Goal: Use online tool/utility: Utilize a website feature to perform a specific function

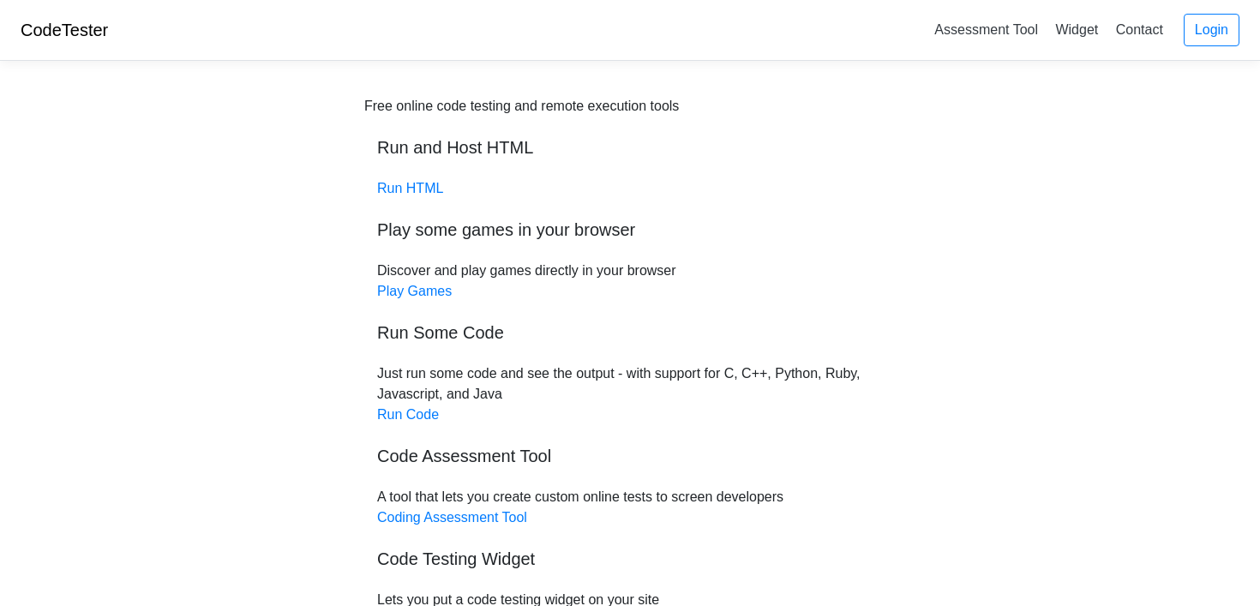
scroll to position [9, 0]
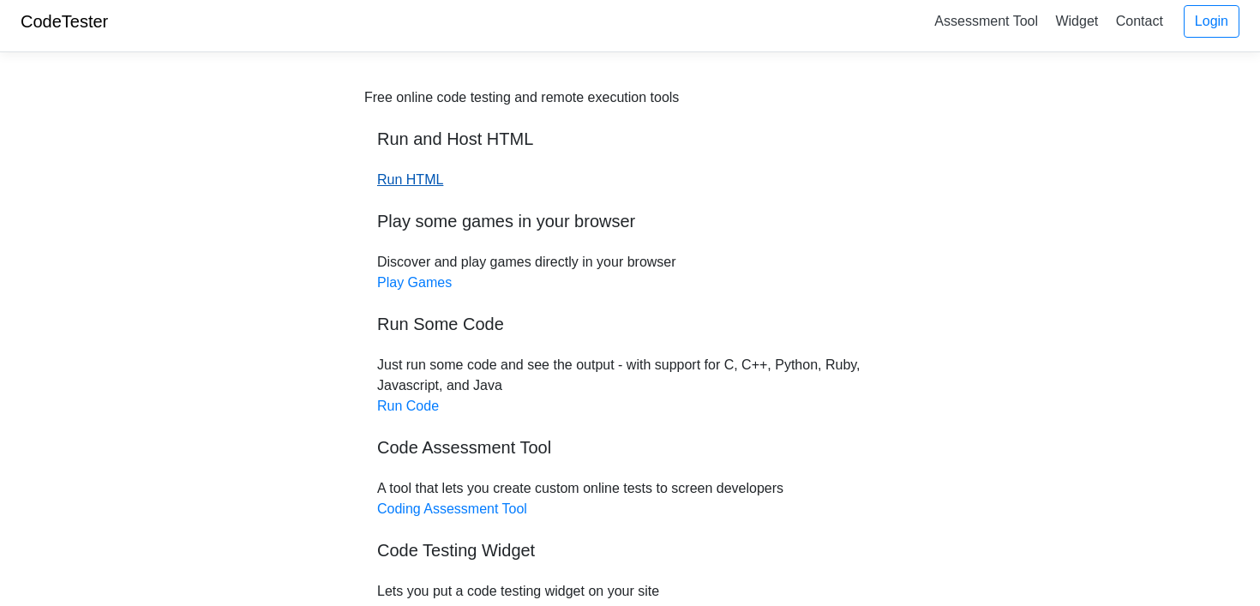
click at [407, 175] on link "Run HTML" at bounding box center [410, 179] width 66 height 15
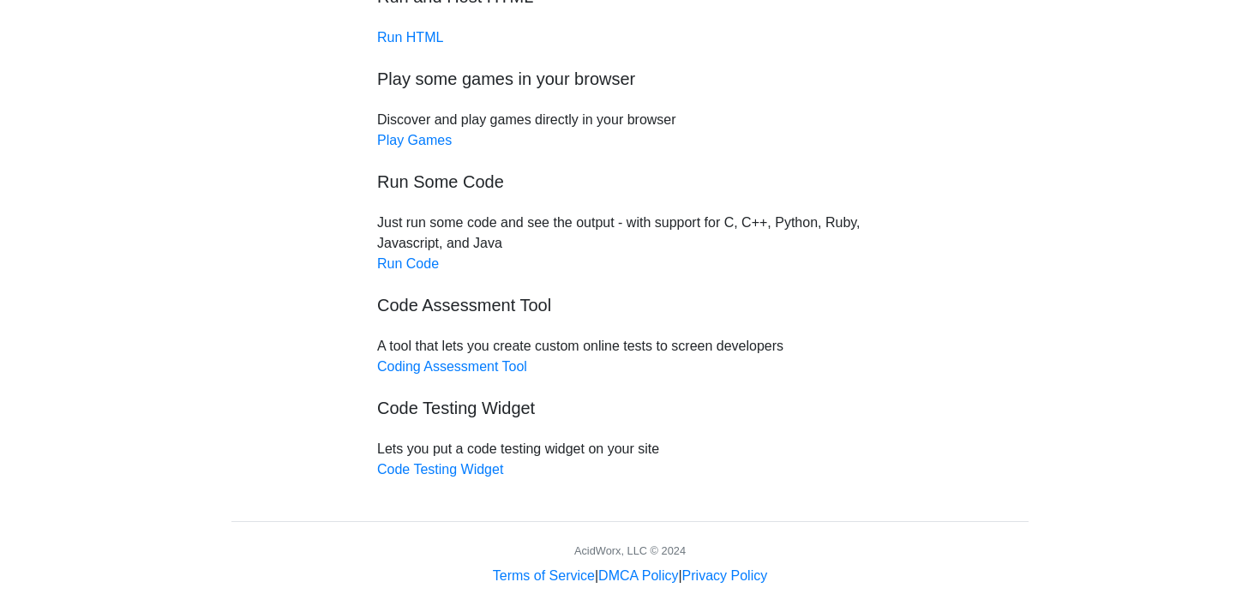
scroll to position [154, 0]
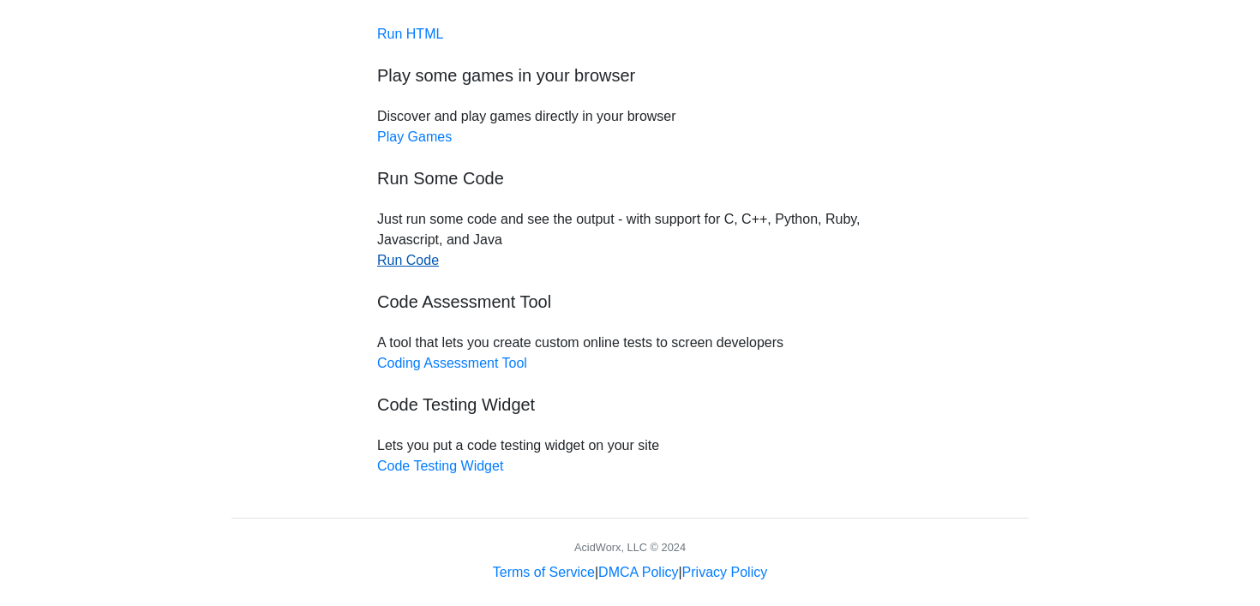
click at [400, 267] on link "Run Code" at bounding box center [408, 260] width 62 height 15
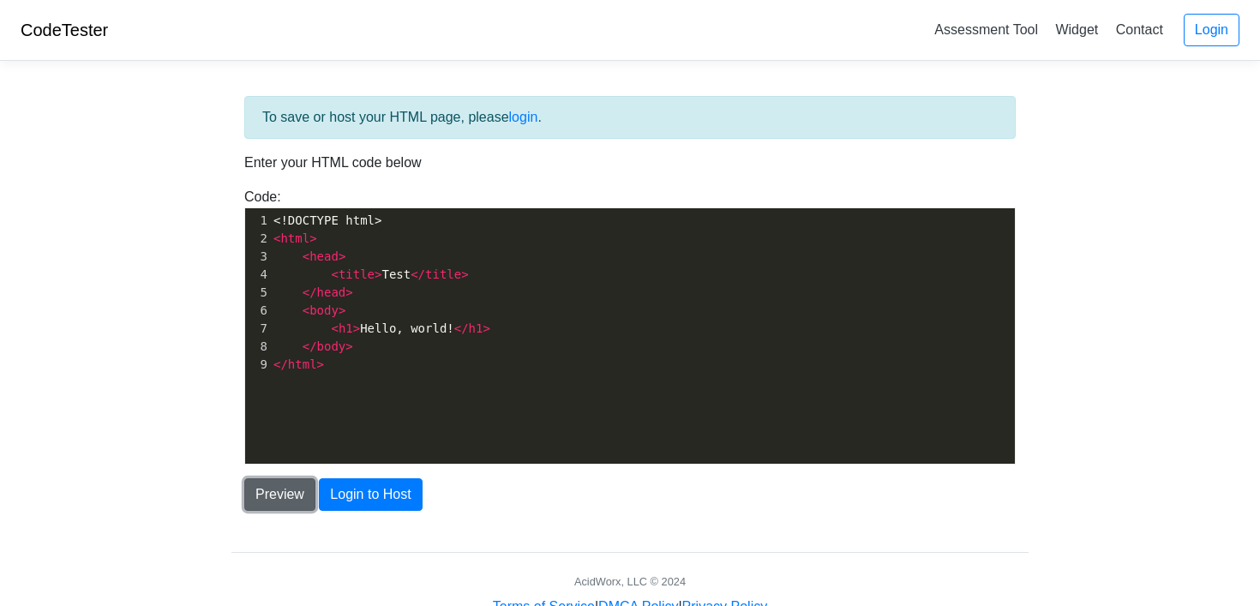
click at [276, 493] on button "Preview" at bounding box center [279, 494] width 71 height 33
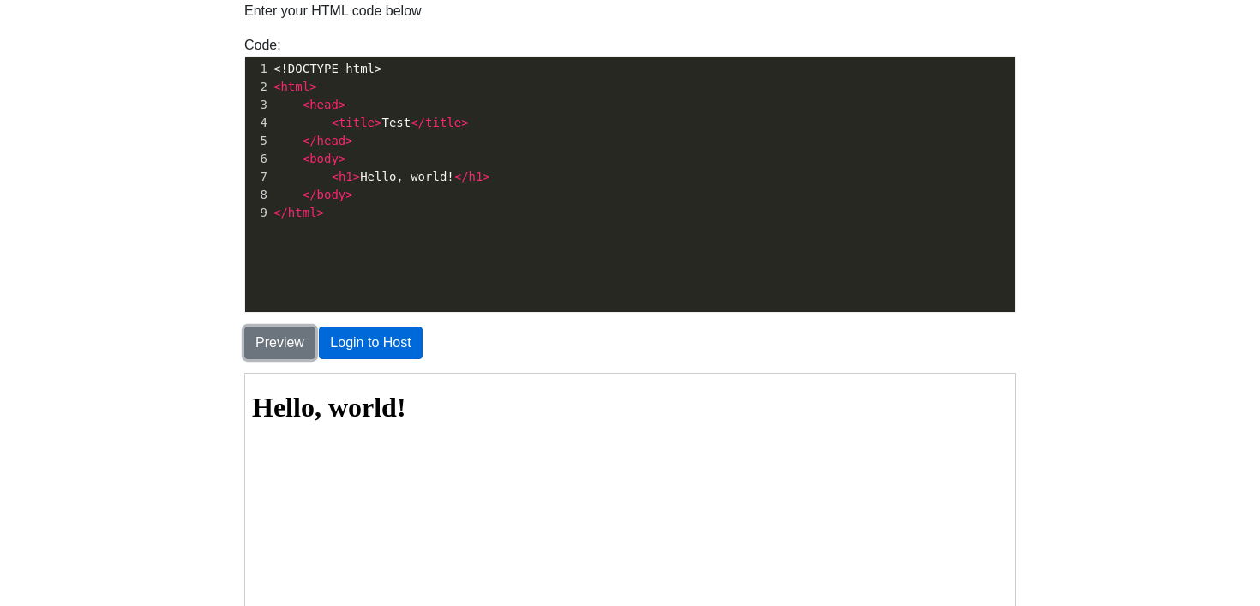
scroll to position [149, 0]
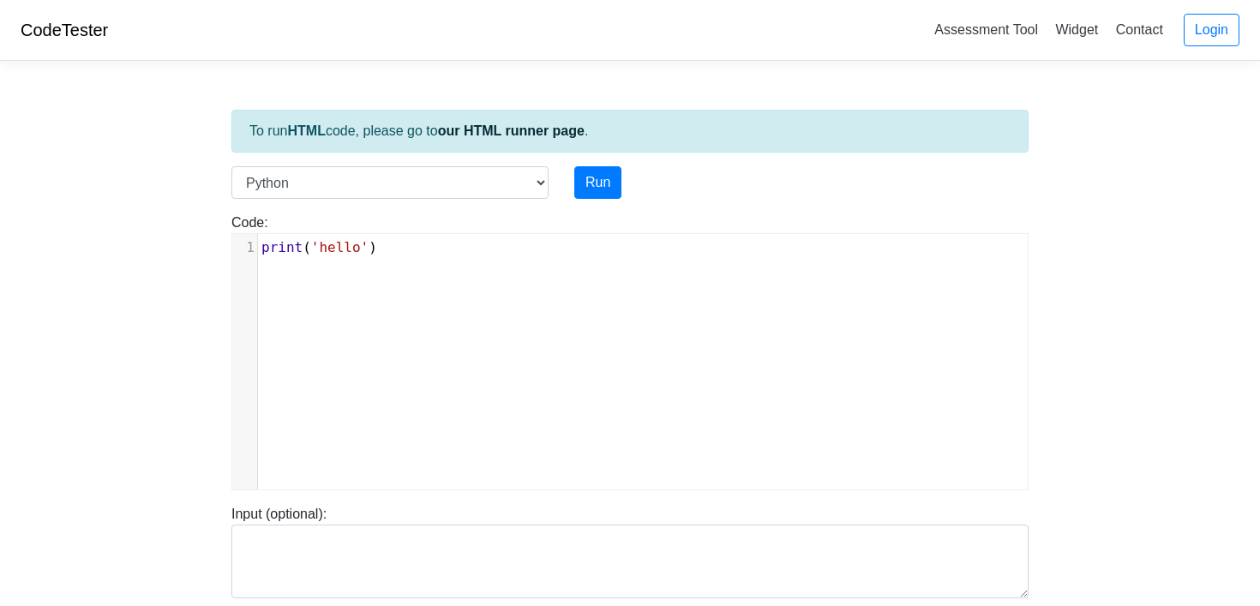
click at [339, 247] on span "'hello'" at bounding box center [339, 247] width 57 height 16
click at [396, 248] on pre "print ( 'hello' )" at bounding box center [643, 247] width 770 height 21
